Goal: Task Accomplishment & Management: Manage account settings

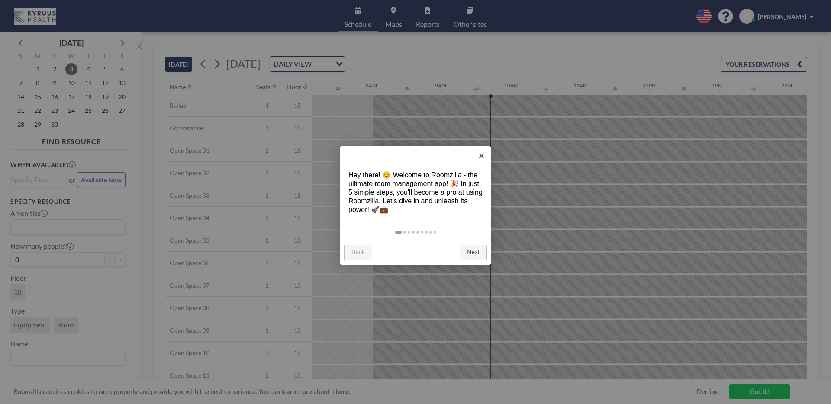
scroll to position [0, 624]
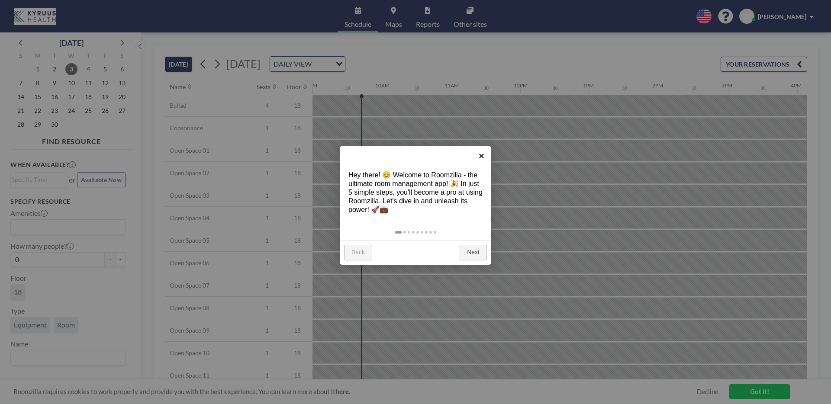
click at [482, 155] on link "×" at bounding box center [481, 155] width 19 height 19
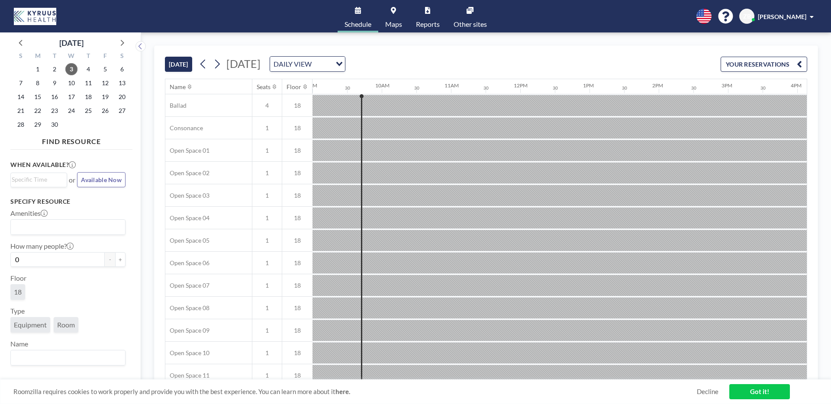
click at [757, 388] on link "Got it!" at bounding box center [760, 391] width 61 height 15
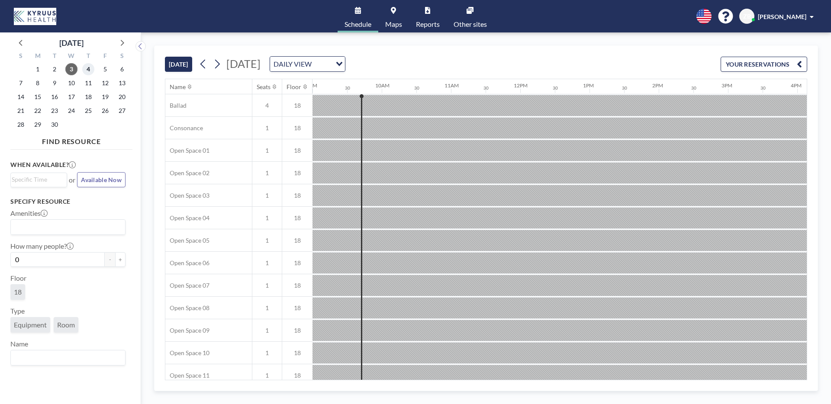
click at [92, 66] on span "4" at bounding box center [88, 69] width 12 height 12
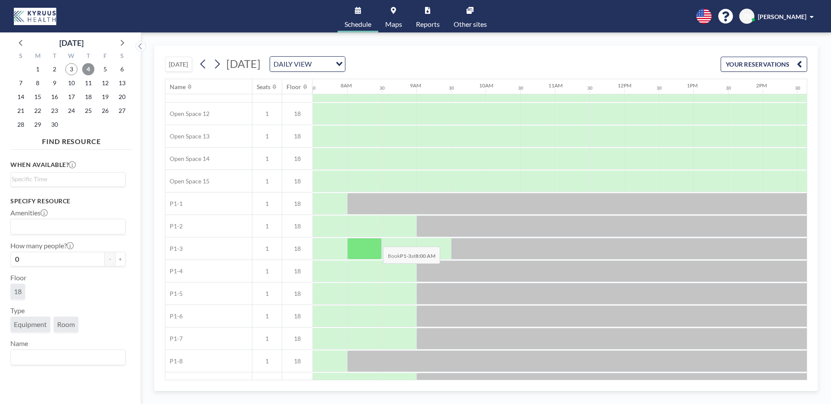
scroll to position [349, 520]
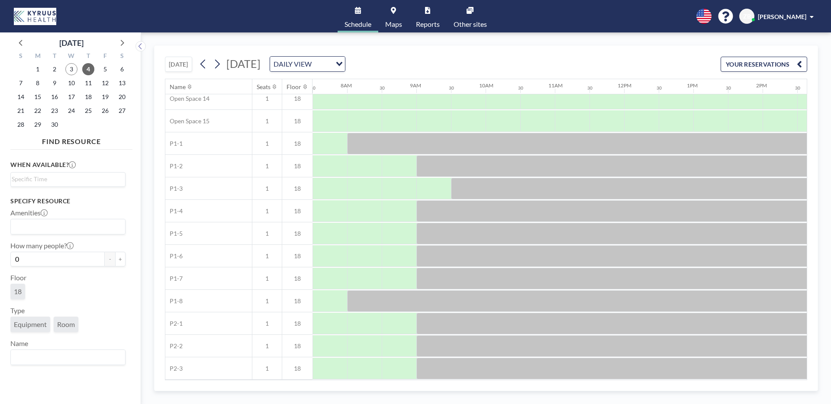
click at [52, 19] on img at bounding box center [35, 16] width 42 height 17
click at [73, 69] on span "3" at bounding box center [71, 69] width 12 height 12
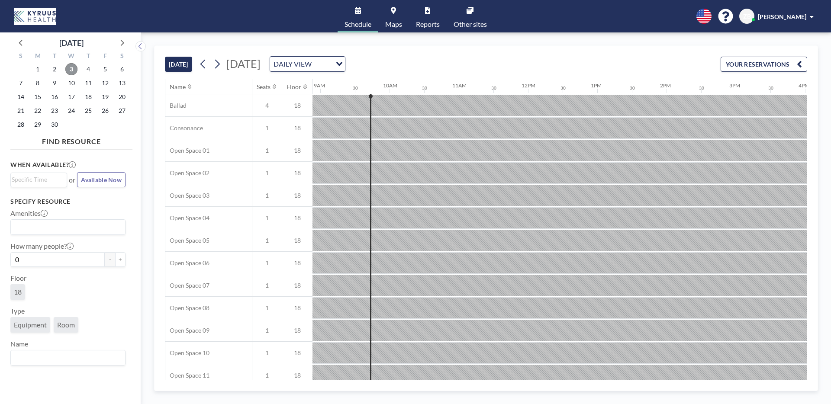
scroll to position [0, 624]
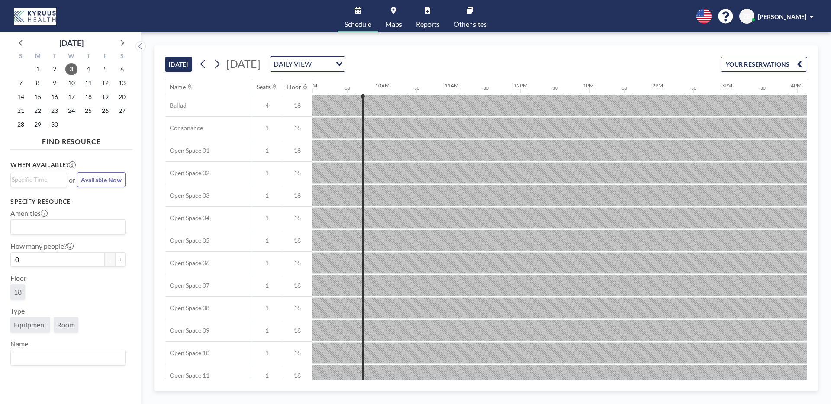
click at [798, 16] on span "[PERSON_NAME]" at bounding box center [782, 16] width 48 height 7
click at [790, 38] on span "Profile" at bounding box center [788, 41] width 18 height 9
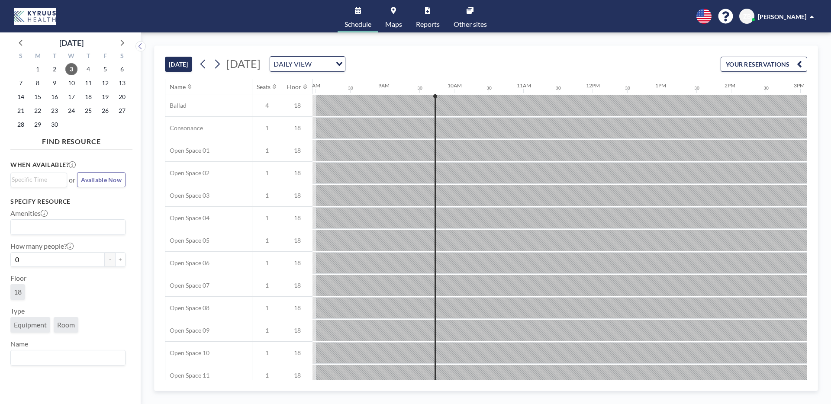
scroll to position [0, 624]
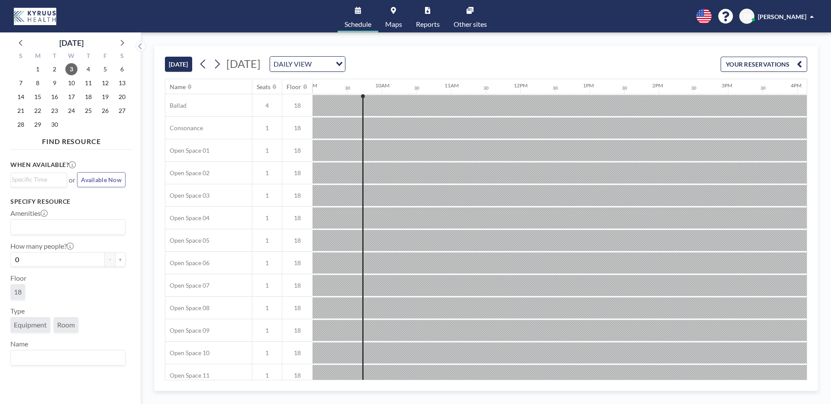
click at [89, 231] on input "Search for option" at bounding box center [66, 227] width 109 height 11
click at [117, 202] on h3 "Specify resource" at bounding box center [67, 202] width 115 height 8
click at [99, 355] on input "Search for option" at bounding box center [66, 357] width 109 height 11
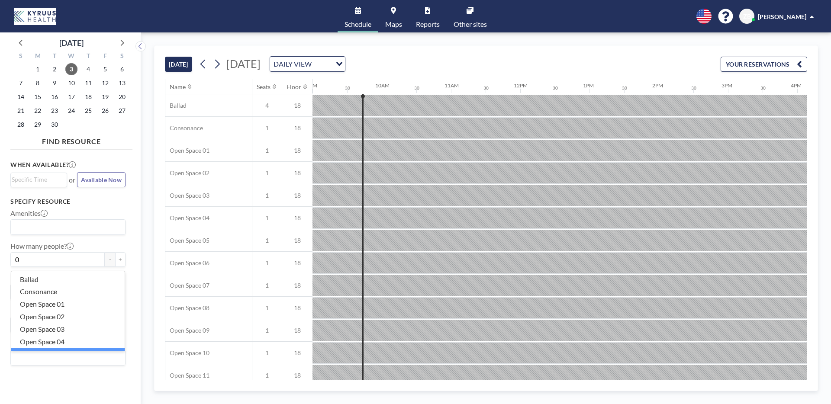
scroll to position [10, 0]
click at [133, 324] on aside "September 2025 S M T W T F S 31 1 2 3 4 5 6 7 8 9 10 11 12 13 14 15 16 17 18 19…" at bounding box center [67, 218] width 134 height 372
